Goal: Navigation & Orientation: Find specific page/section

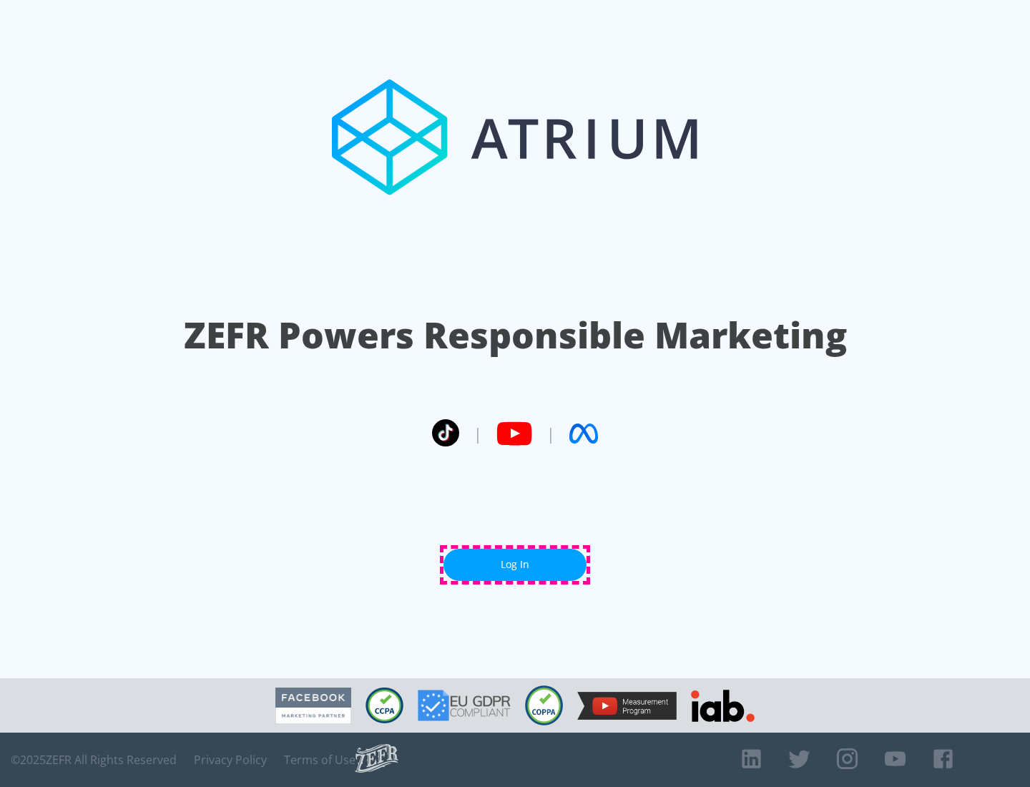
click at [515, 565] on link "Log In" at bounding box center [515, 565] width 143 height 32
